Goal: Navigation & Orientation: Find specific page/section

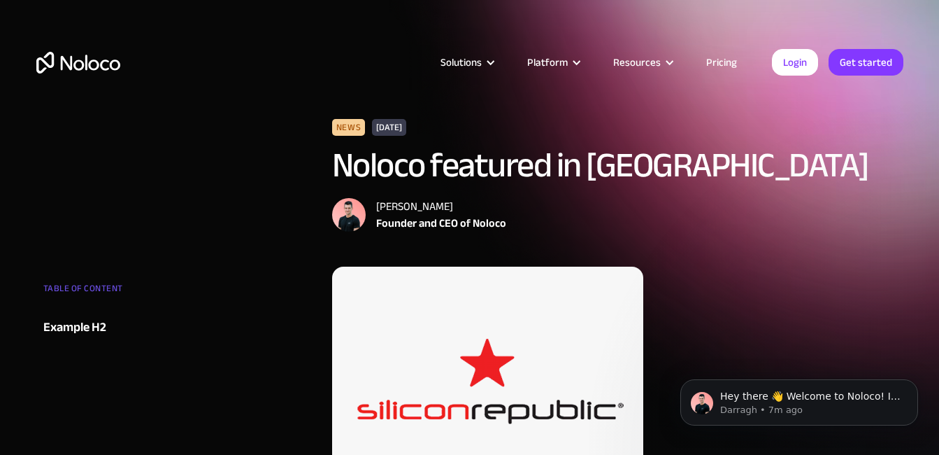
click at [68, 83] on div "Solutions Use Cases Business Types Project Management Keep track of customers, …" at bounding box center [469, 76] width 895 height 83
click at [70, 73] on img "home" at bounding box center [78, 63] width 84 height 22
